Goal: Transaction & Acquisition: Download file/media

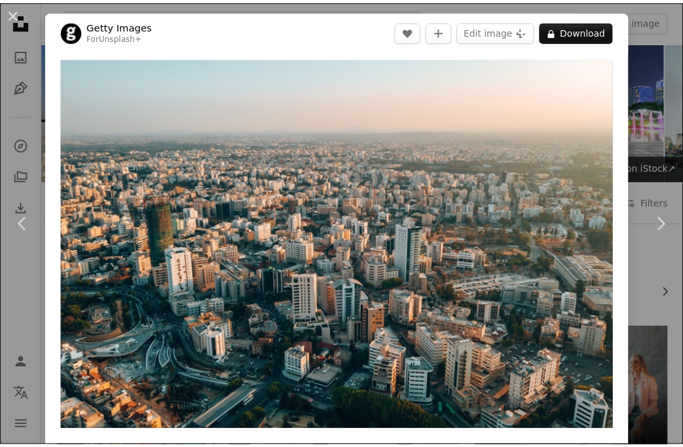
scroll to position [4529, 0]
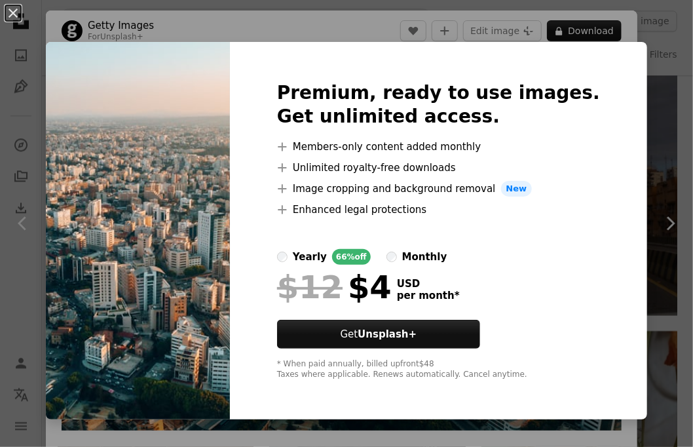
click at [677, 318] on div "An X shape Premium, ready to use images. Get unlimited access. A plus sign Memb…" at bounding box center [346, 223] width 693 height 447
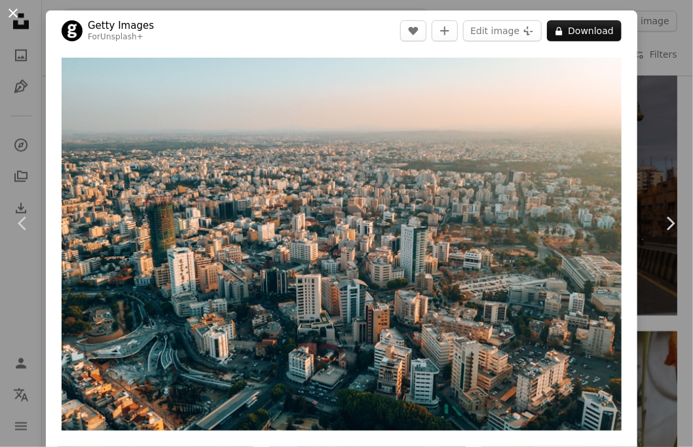
click at [16, 13] on button "An X shape" at bounding box center [13, 13] width 16 height 16
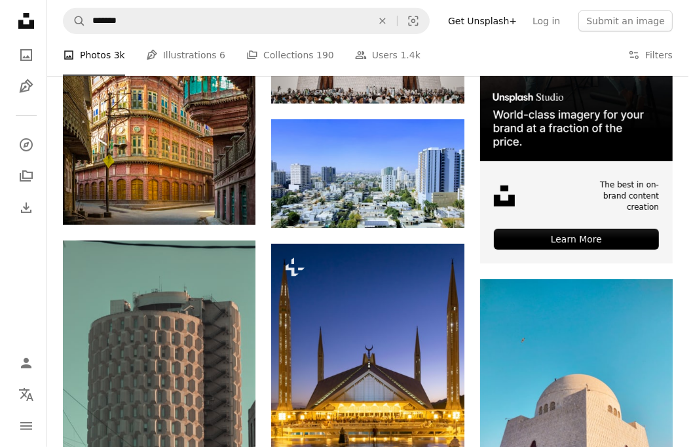
scroll to position [359, 0]
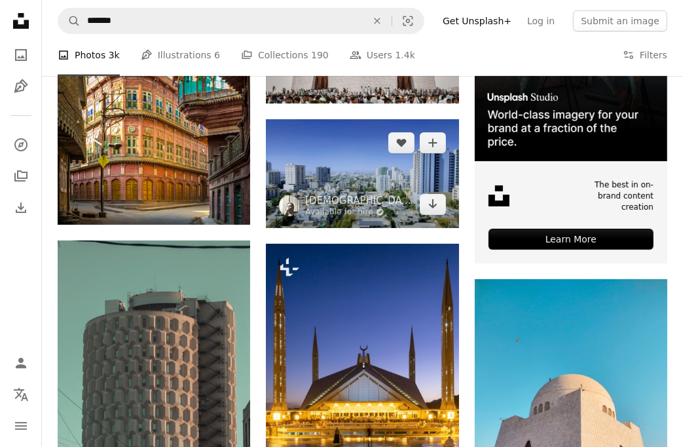
click at [355, 185] on img at bounding box center [362, 173] width 193 height 109
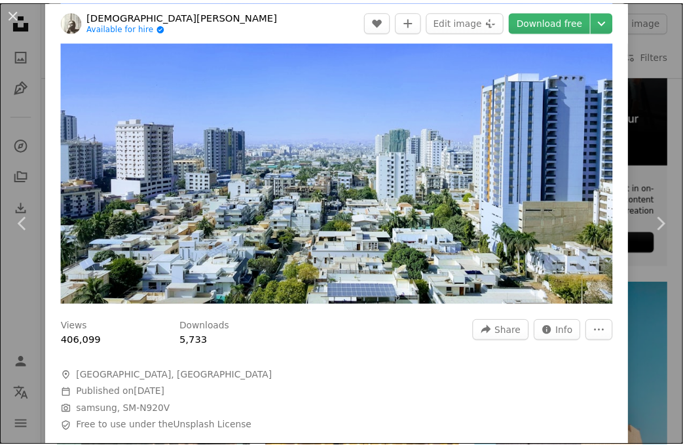
scroll to position [62, 0]
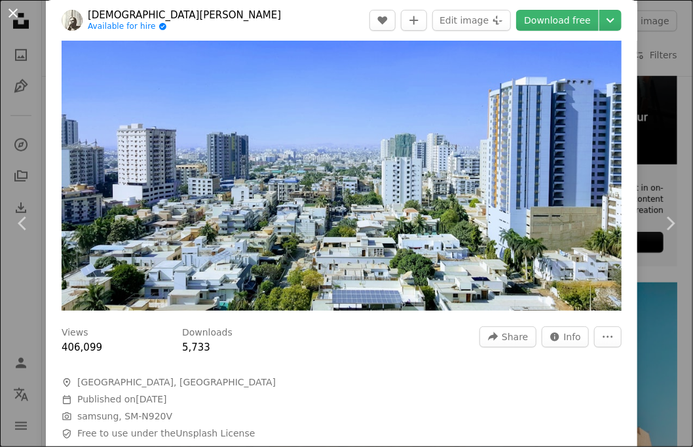
click at [10, 12] on button "An X shape" at bounding box center [13, 13] width 16 height 16
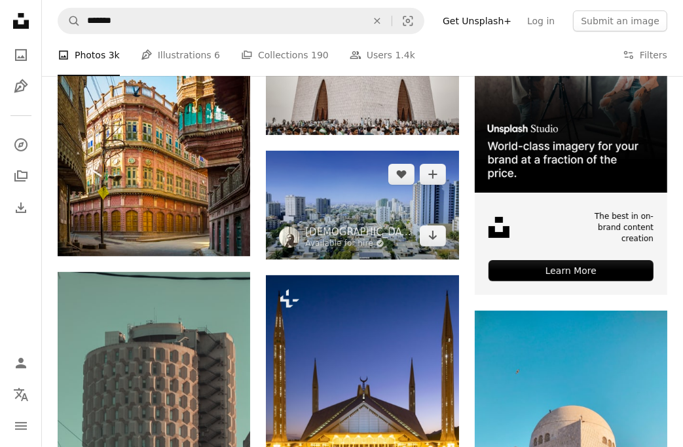
scroll to position [328, 0]
click at [425, 237] on link "Arrow pointing down" at bounding box center [433, 235] width 26 height 21
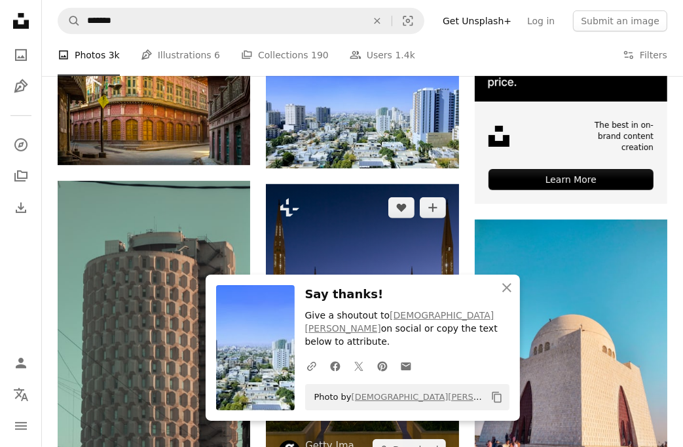
scroll to position [418, 0]
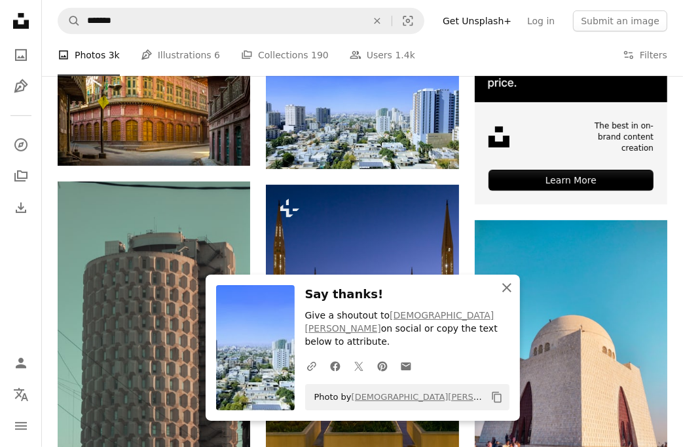
click at [505, 292] on icon "button" at bounding box center [507, 287] width 9 height 9
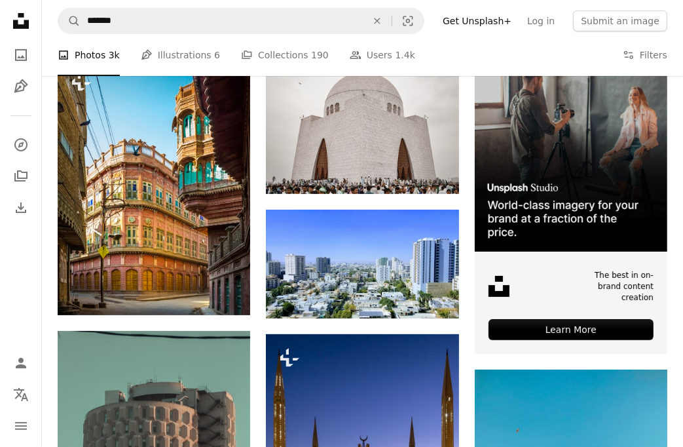
scroll to position [0, 0]
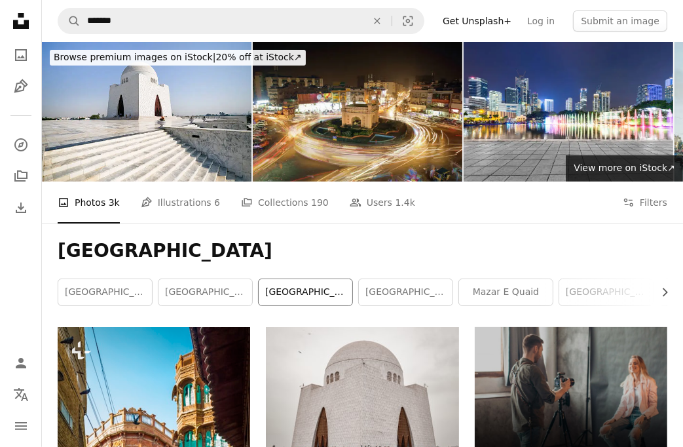
click at [303, 286] on link "[GEOGRAPHIC_DATA]" at bounding box center [306, 292] width 94 height 26
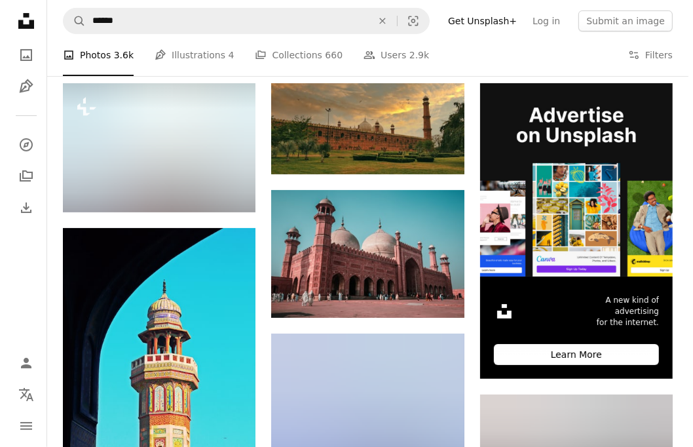
scroll to position [244, 0]
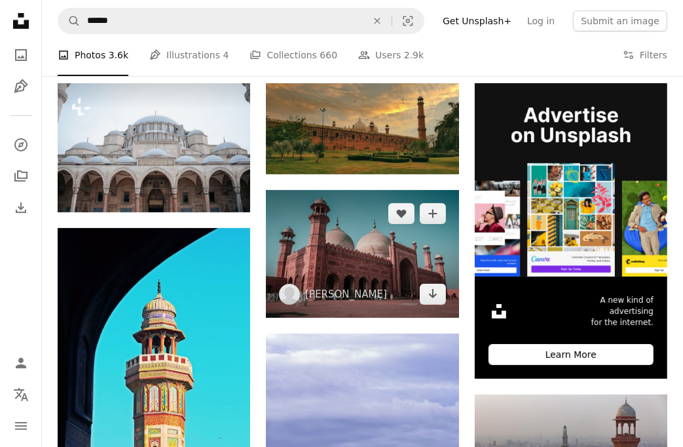
click at [372, 273] on img at bounding box center [362, 254] width 193 height 128
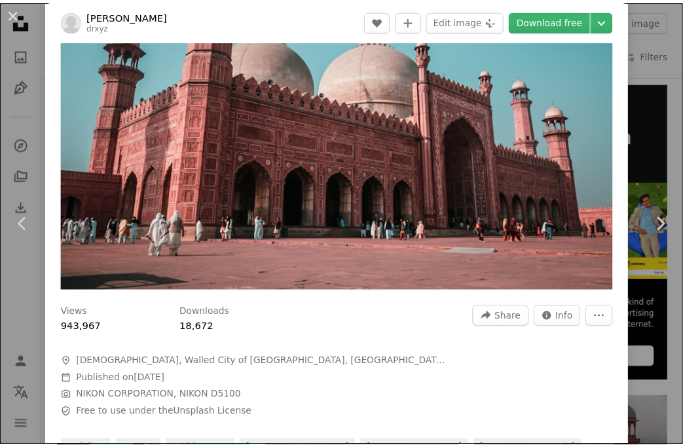
scroll to position [214, 0]
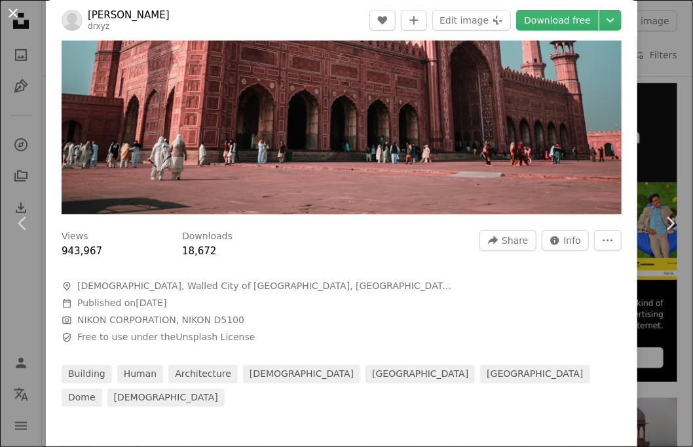
click at [18, 17] on button "An X shape" at bounding box center [13, 13] width 16 height 16
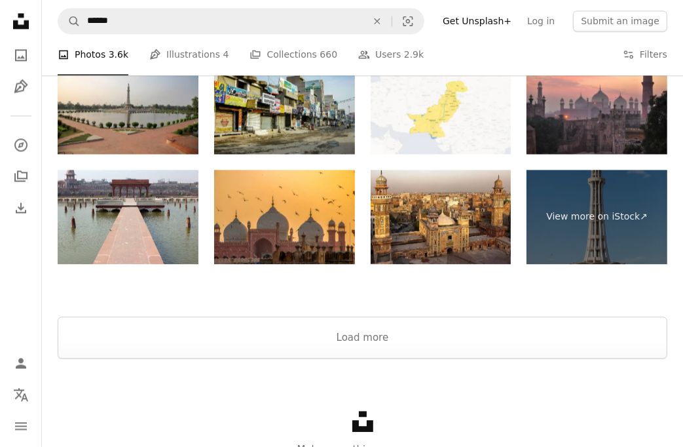
scroll to position [2034, 0]
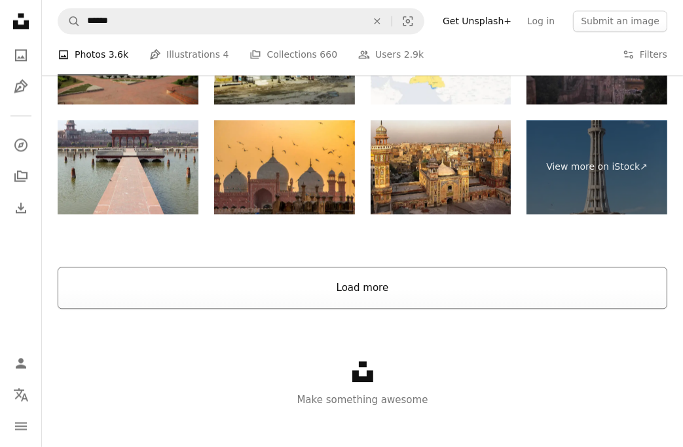
click at [263, 280] on button "Load more" at bounding box center [363, 288] width 610 height 42
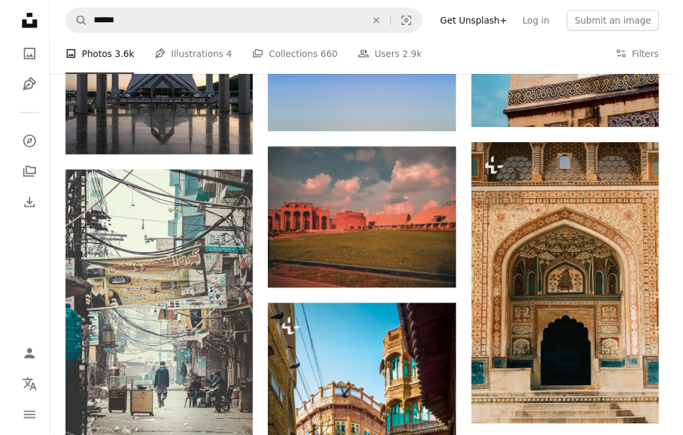
scroll to position [5475, 0]
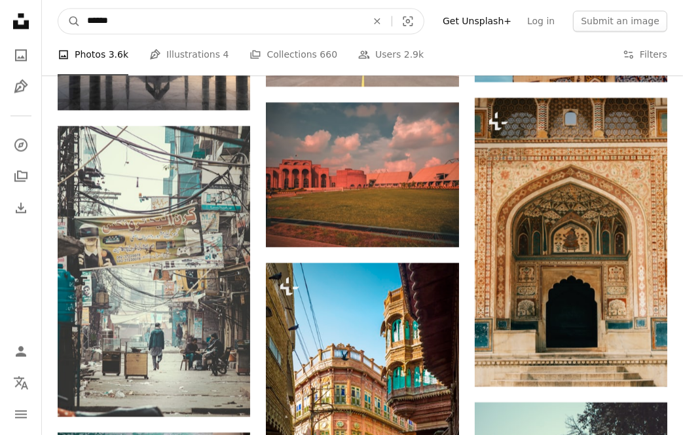
click at [144, 19] on input "******" at bounding box center [222, 21] width 282 height 25
type input "**********"
click button "A magnifying glass" at bounding box center [69, 21] width 22 height 25
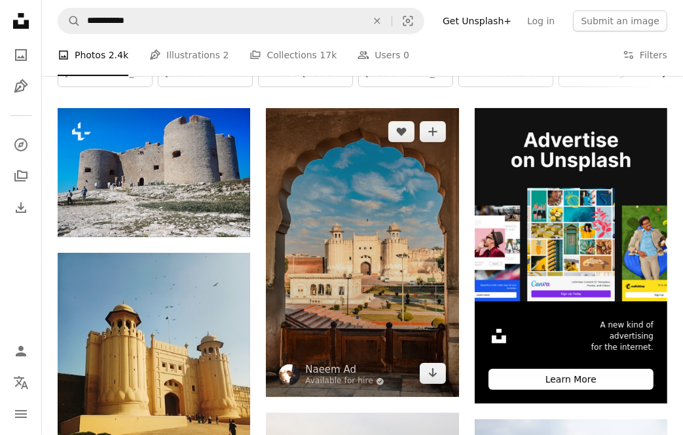
scroll to position [219, 0]
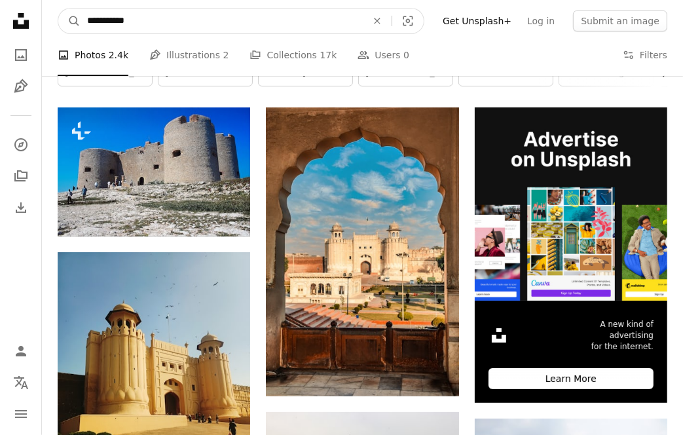
click at [202, 16] on input "**********" at bounding box center [222, 21] width 282 height 25
type input "******"
click at [58, 9] on button "A magnifying glass" at bounding box center [69, 21] width 22 height 25
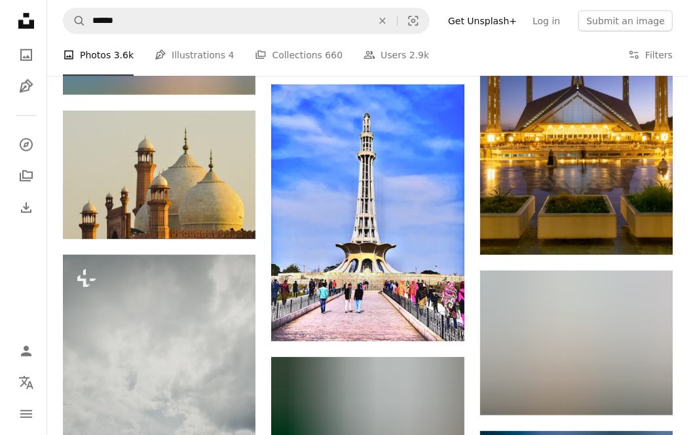
scroll to position [809, 0]
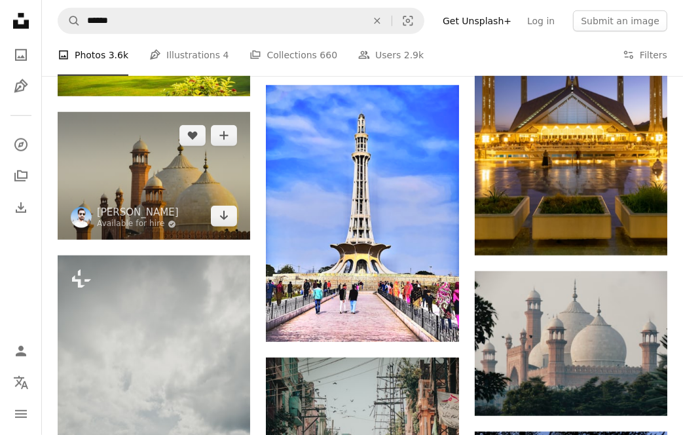
click at [199, 196] on img at bounding box center [154, 176] width 193 height 128
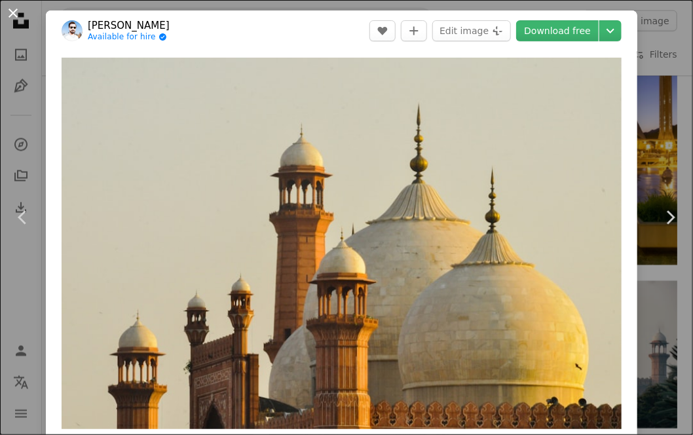
click at [18, 13] on button "An X shape" at bounding box center [13, 13] width 16 height 16
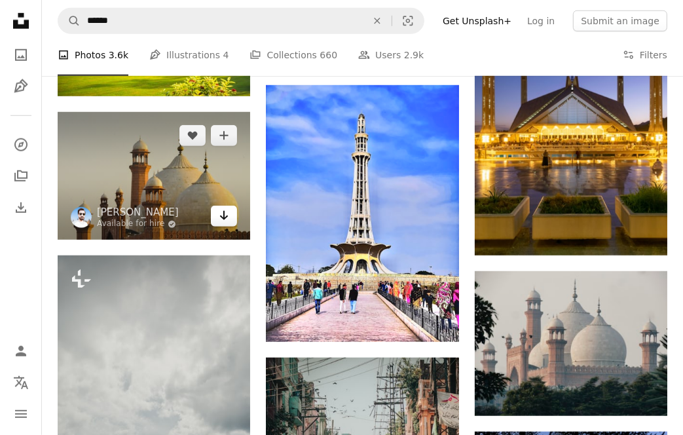
click at [237, 218] on link "Arrow pointing down" at bounding box center [224, 216] width 26 height 21
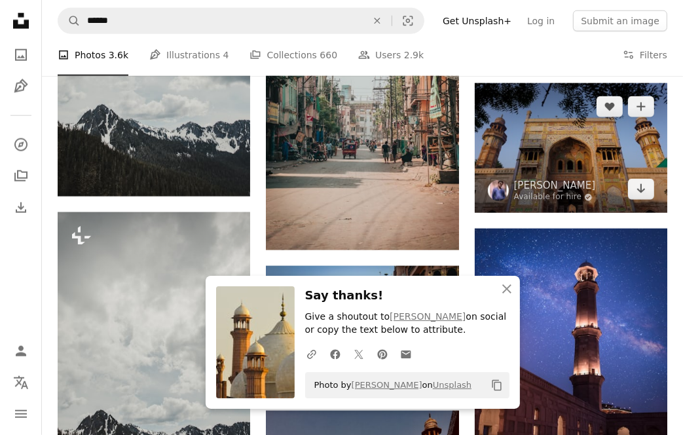
scroll to position [1158, 0]
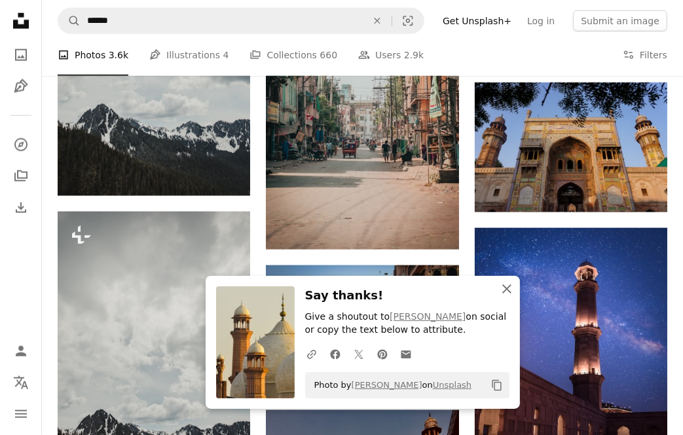
click at [508, 297] on icon "An X shape" at bounding box center [507, 289] width 16 height 16
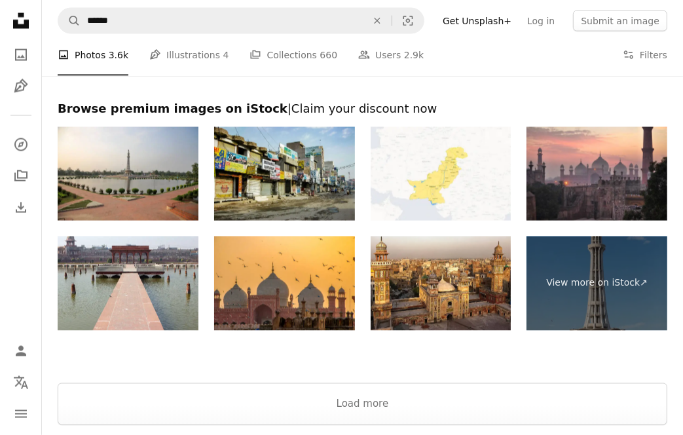
scroll to position [8433, 0]
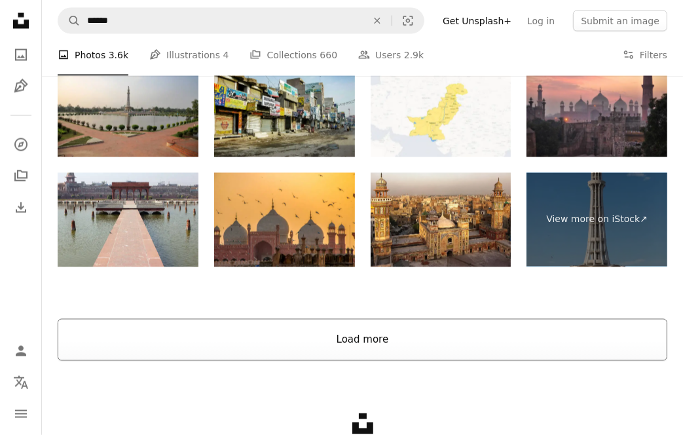
click at [335, 352] on button "Load more" at bounding box center [363, 340] width 610 height 42
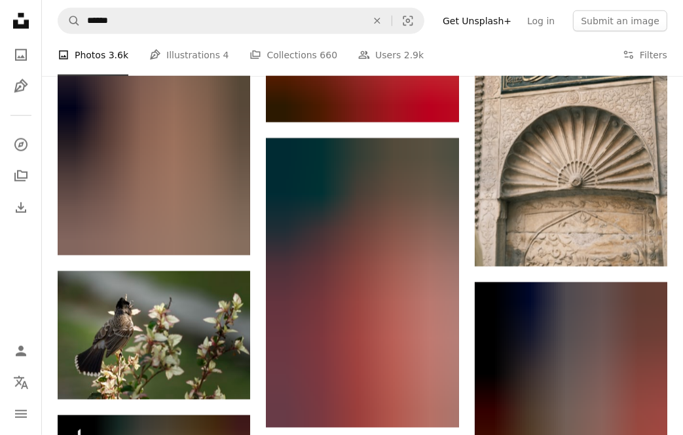
scroll to position [11437, 0]
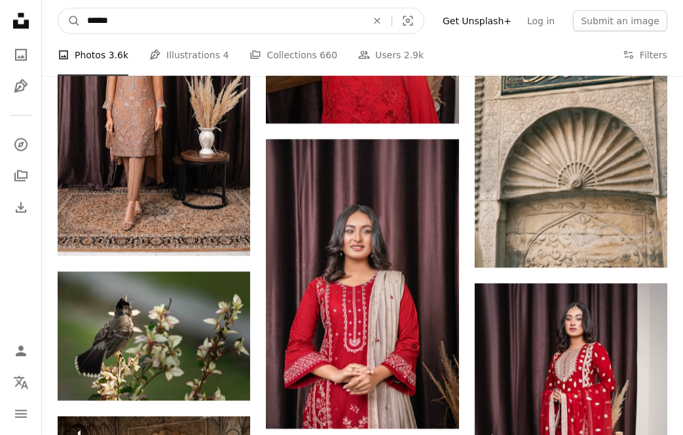
click at [156, 28] on input "******" at bounding box center [222, 21] width 282 height 25
type input "**********"
click button "A magnifying glass" at bounding box center [69, 21] width 22 height 25
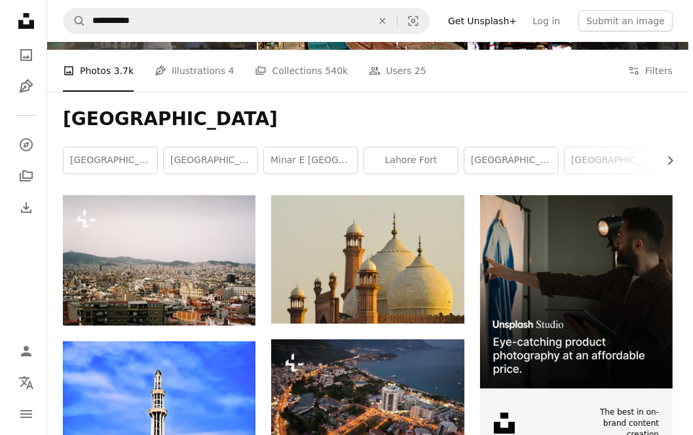
scroll to position [144, 0]
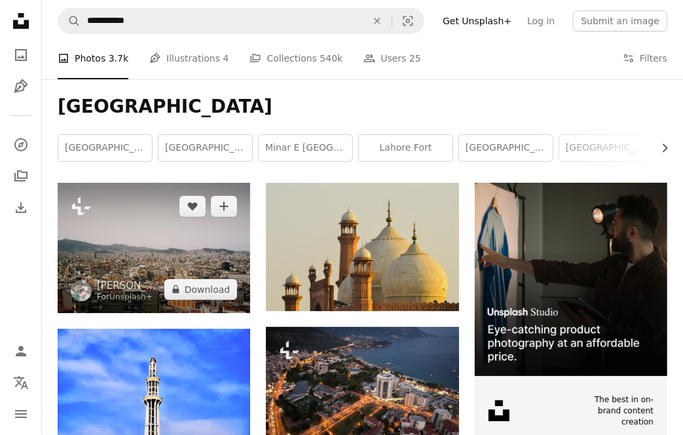
click at [149, 232] on img at bounding box center [154, 248] width 193 height 130
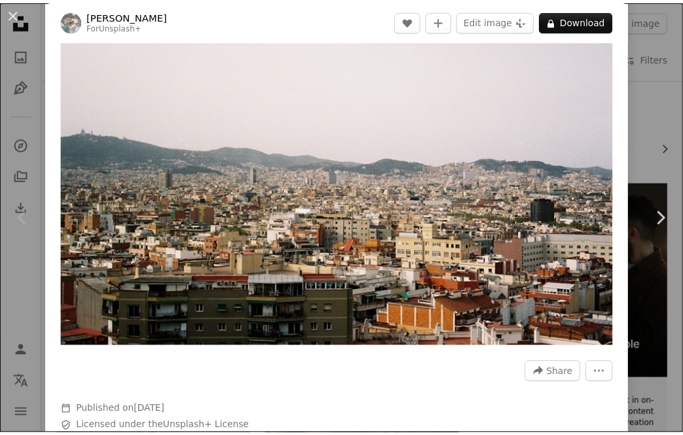
scroll to position [45, 0]
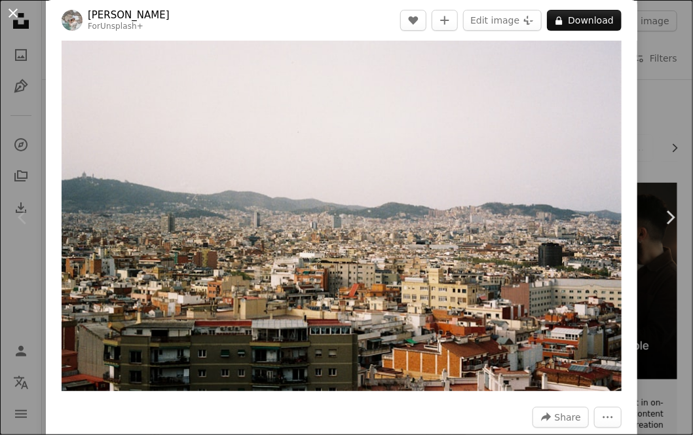
click at [17, 14] on button "An X shape" at bounding box center [13, 13] width 16 height 16
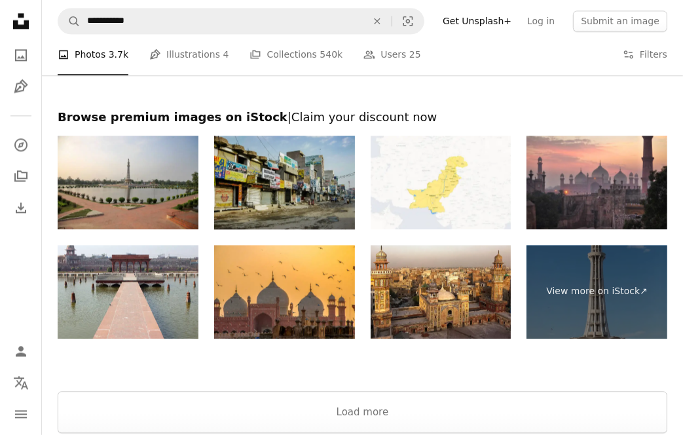
scroll to position [2074, 0]
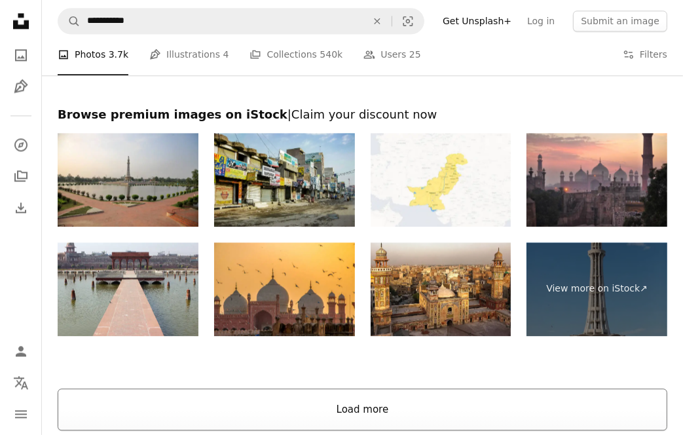
click at [236, 409] on button "Load more" at bounding box center [363, 410] width 610 height 42
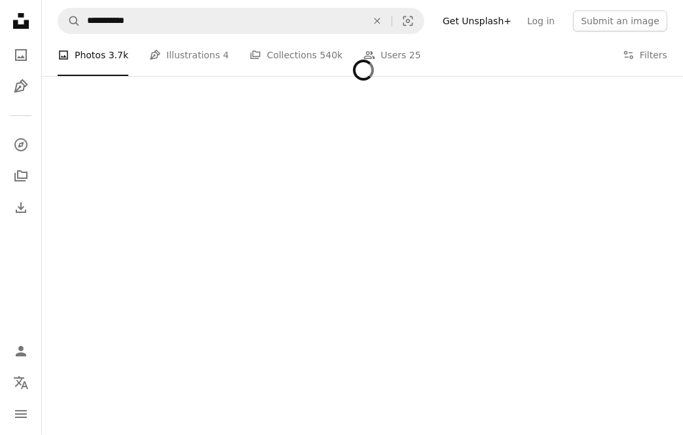
scroll to position [17368, 0]
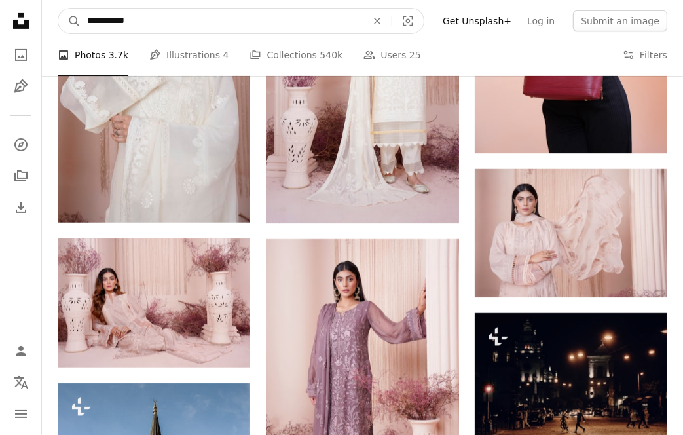
click at [163, 28] on input "**********" at bounding box center [222, 21] width 282 height 25
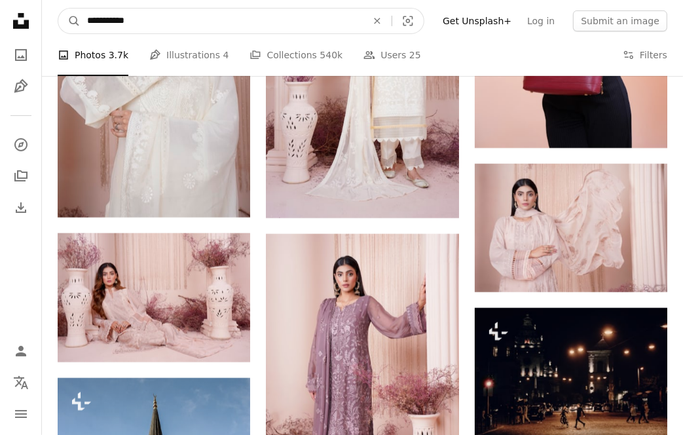
scroll to position [20843, 0]
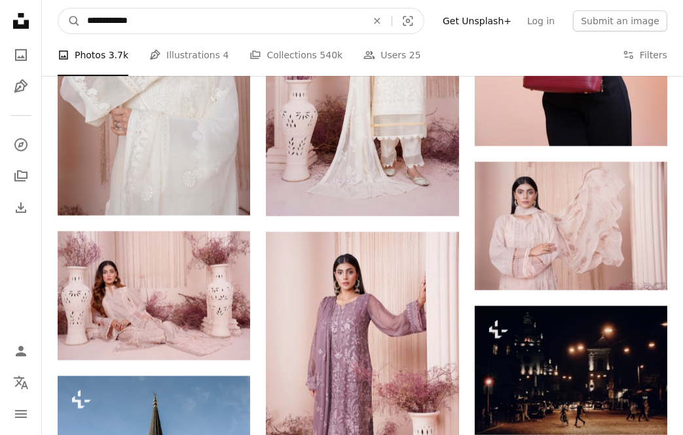
type input "**********"
click at [58, 9] on button "A magnifying glass" at bounding box center [69, 21] width 22 height 25
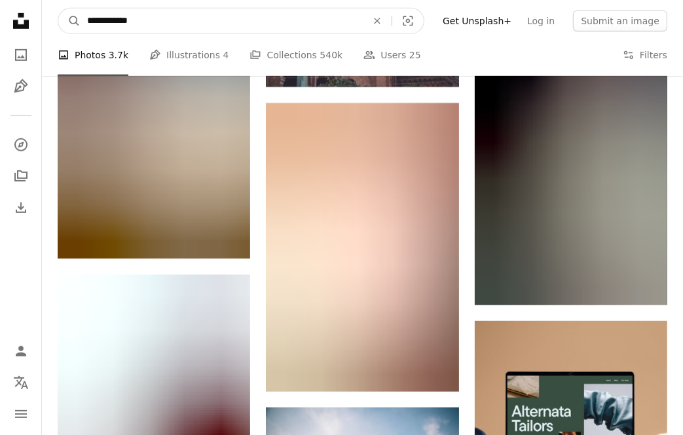
scroll to position [3904, 0]
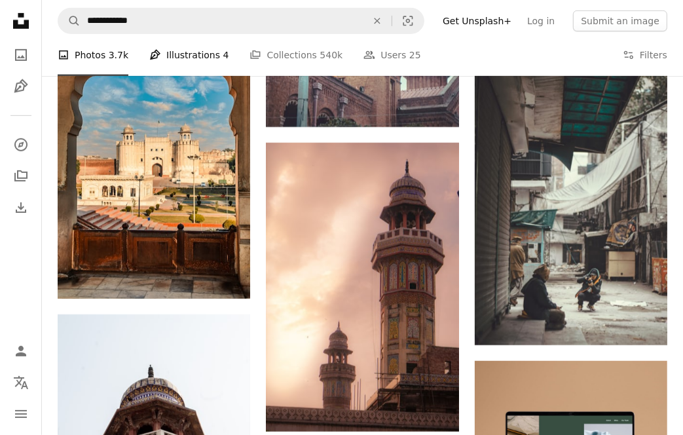
click at [171, 48] on link "Pen Tool Illustrations 4" at bounding box center [188, 55] width 79 height 42
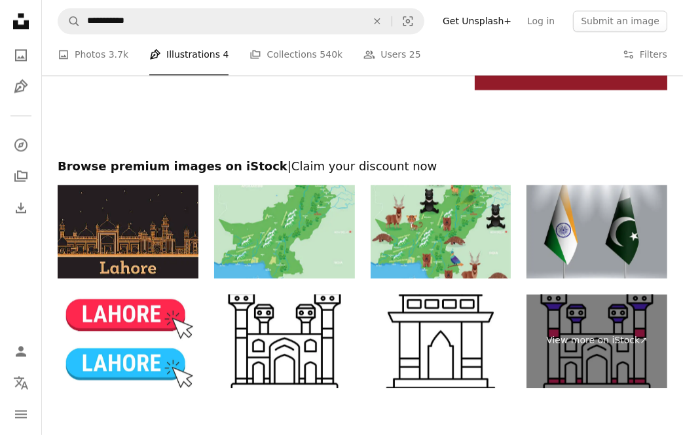
scroll to position [2031, 0]
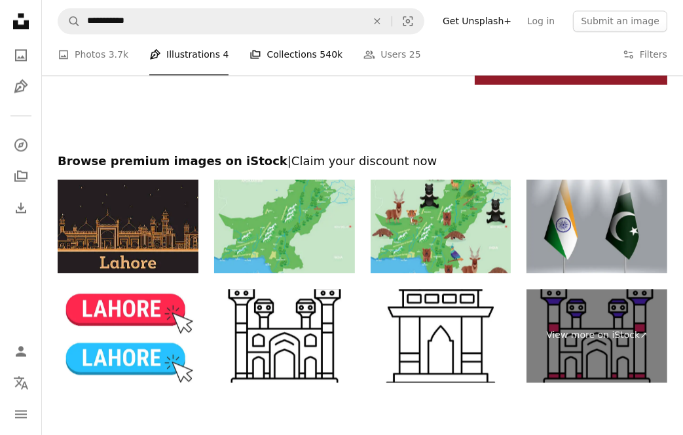
click at [266, 46] on link "A stack of folders Collections 540k" at bounding box center [296, 55] width 93 height 42
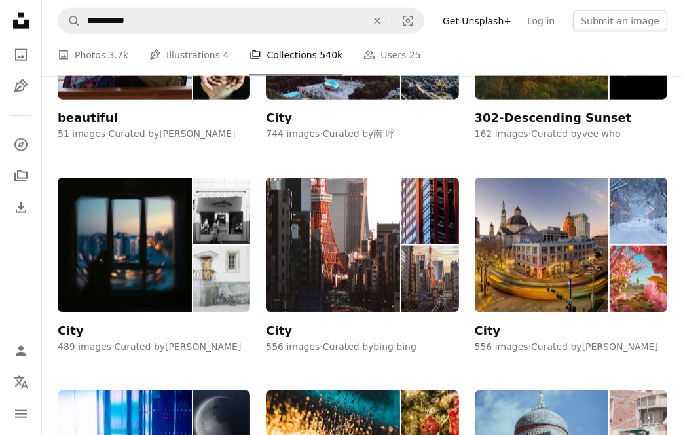
scroll to position [1213, 0]
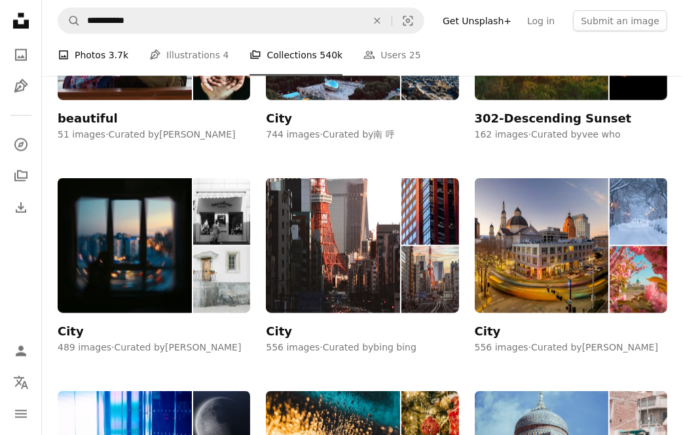
click at [88, 52] on link "A photo Photos 3.7k" at bounding box center [93, 55] width 71 height 42
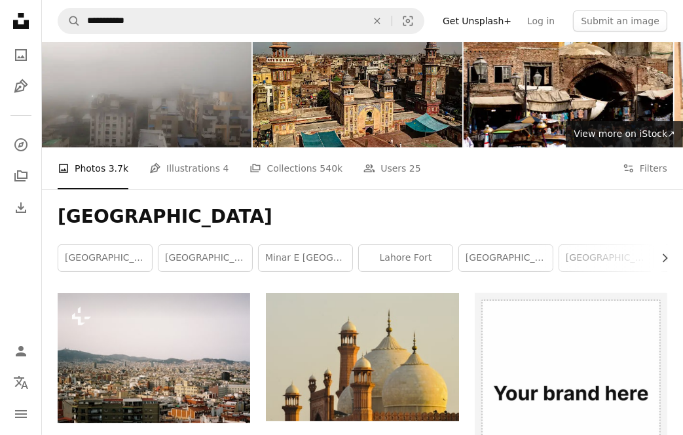
scroll to position [34, 0]
click at [91, 263] on link "[GEOGRAPHIC_DATA]" at bounding box center [105, 258] width 94 height 26
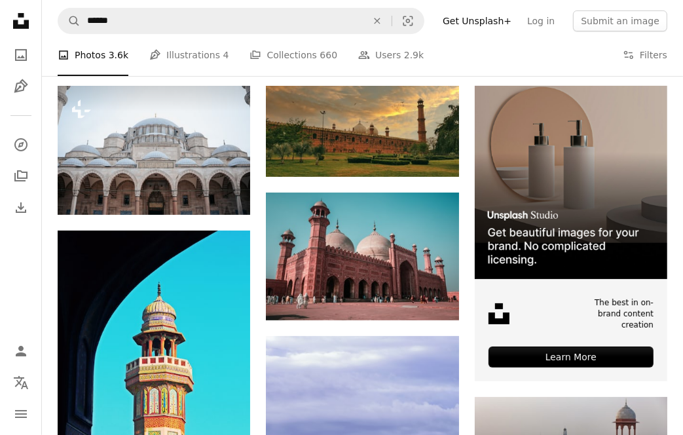
scroll to position [240, 0]
